Goal: Task Accomplishment & Management: Manage account settings

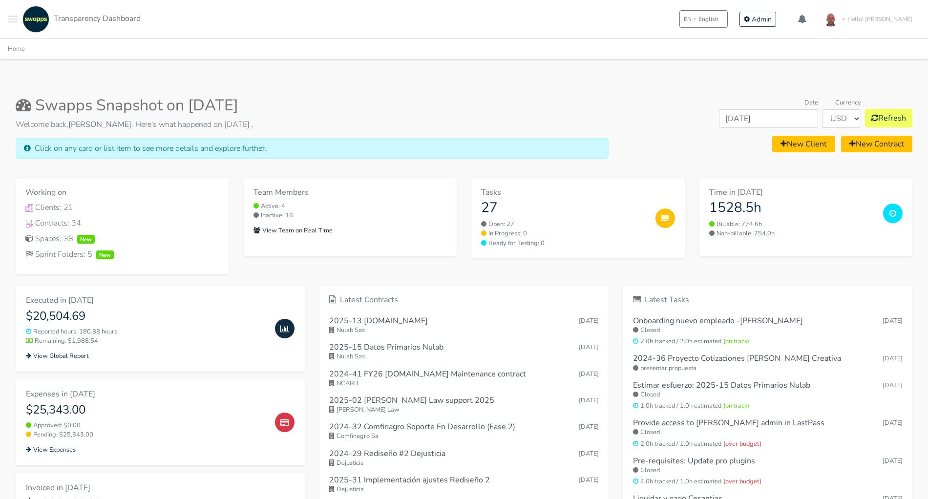
click at [910, 15] on span "Hello! Andres" at bounding box center [879, 19] width 65 height 9
click at [857, 112] on link "Log out" at bounding box center [880, 117] width 79 height 18
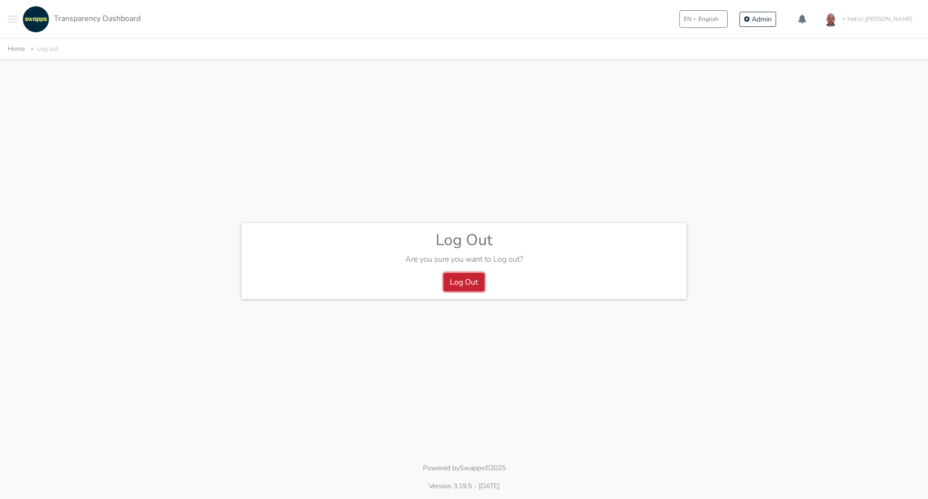
click at [461, 283] on button "Log Out" at bounding box center [463, 282] width 41 height 19
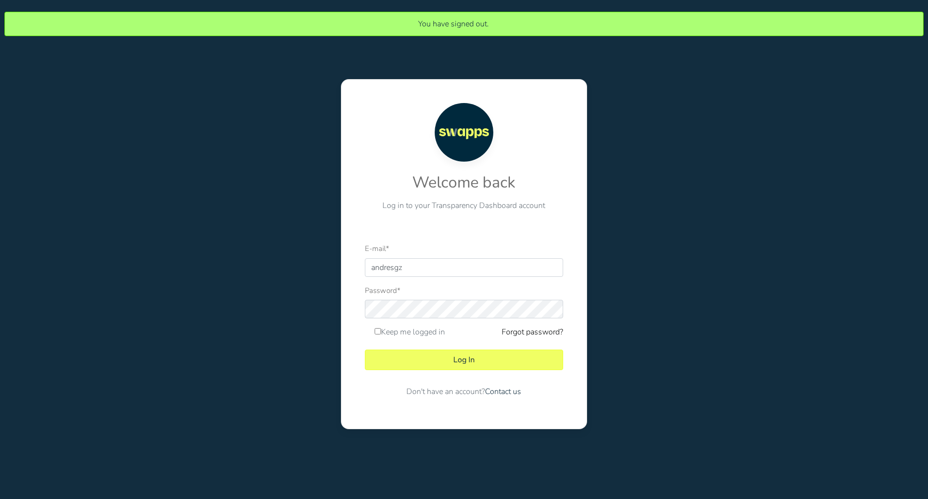
click at [543, 330] on link "Forgot password?" at bounding box center [533, 332] width 62 height 12
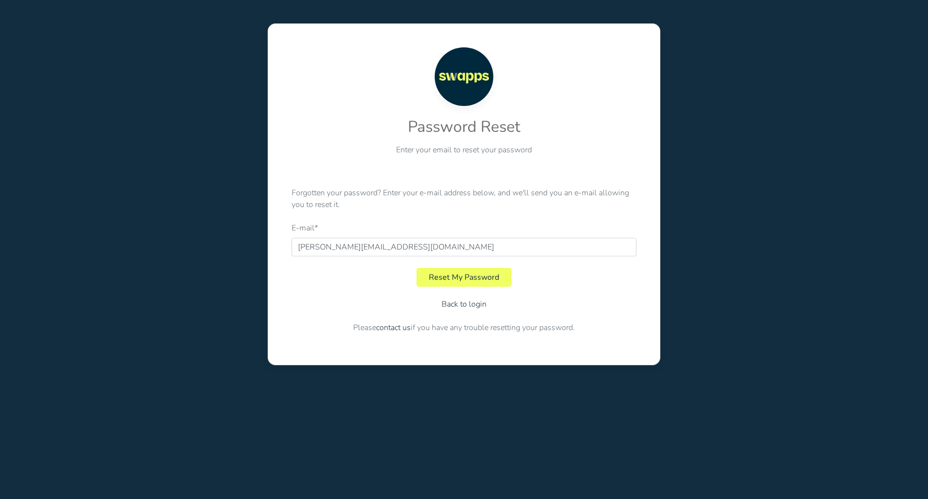
type input "andres@swapps.com"
click at [495, 279] on button "Reset My Password" at bounding box center [464, 277] width 95 height 19
